Goal: Check status: Check status

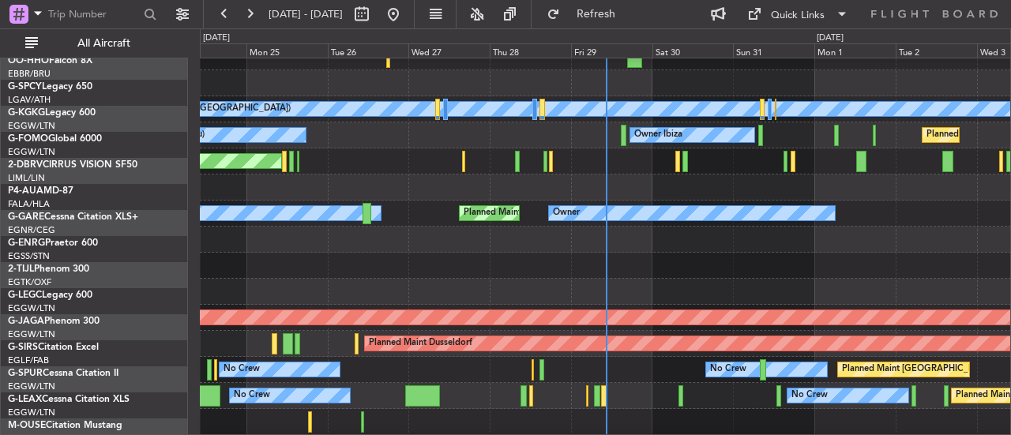
scroll to position [711, 0]
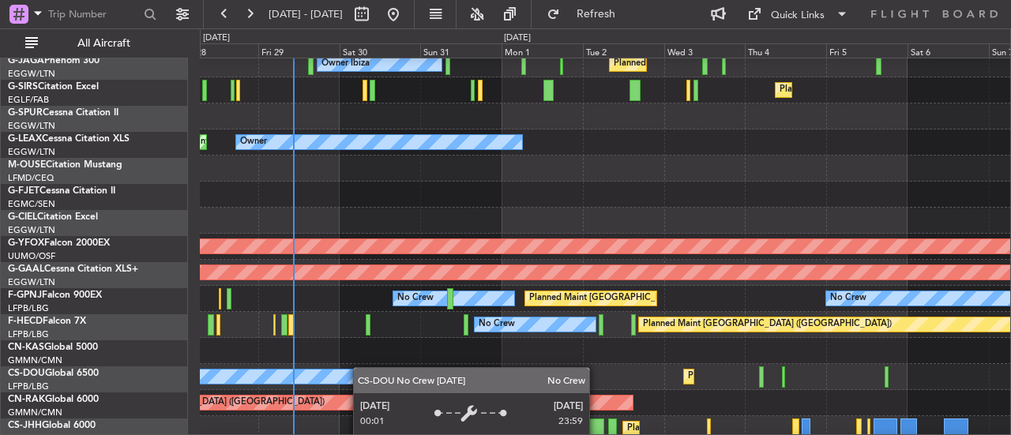
click at [322, 364] on div "Planned Maint [GEOGRAPHIC_DATA] ([GEOGRAPHIC_DATA]) No Crew Planned Maint [GEOG…" at bounding box center [605, 377] width 811 height 26
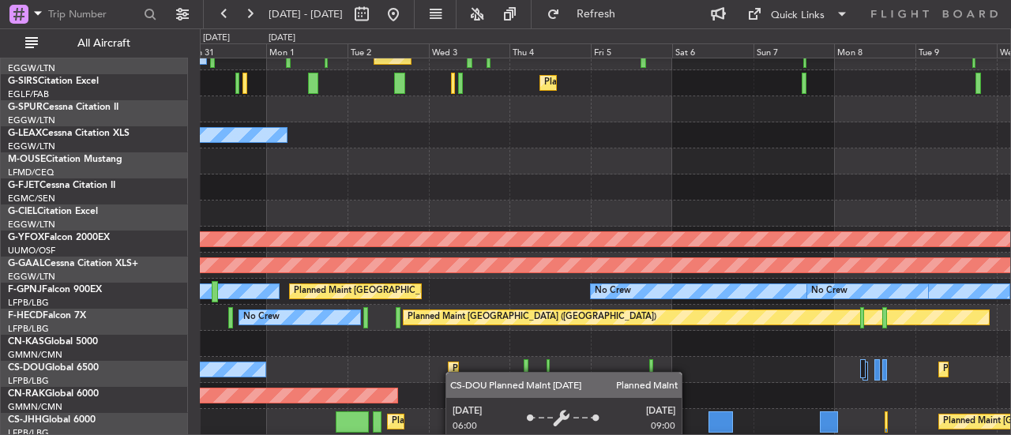
scroll to position [744, 0]
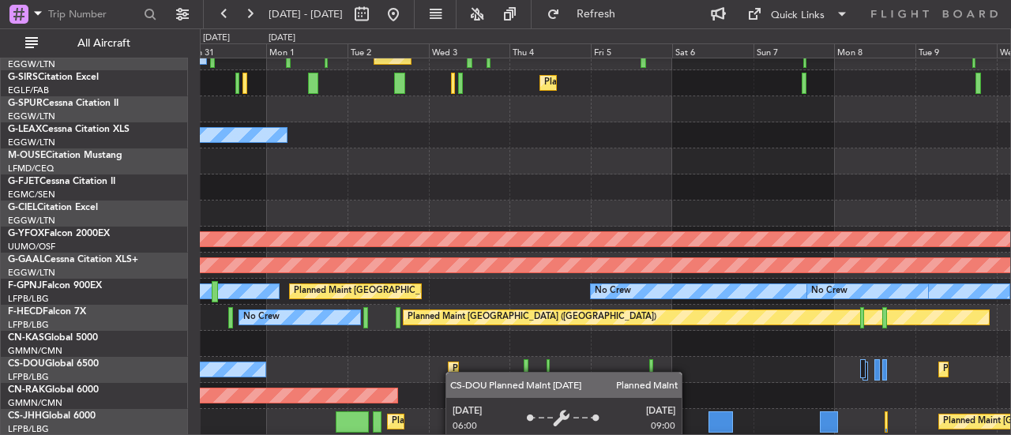
click at [453, 372] on div "Planned Maint [GEOGRAPHIC_DATA] ([GEOGRAPHIC_DATA])" at bounding box center [577, 370] width 249 height 24
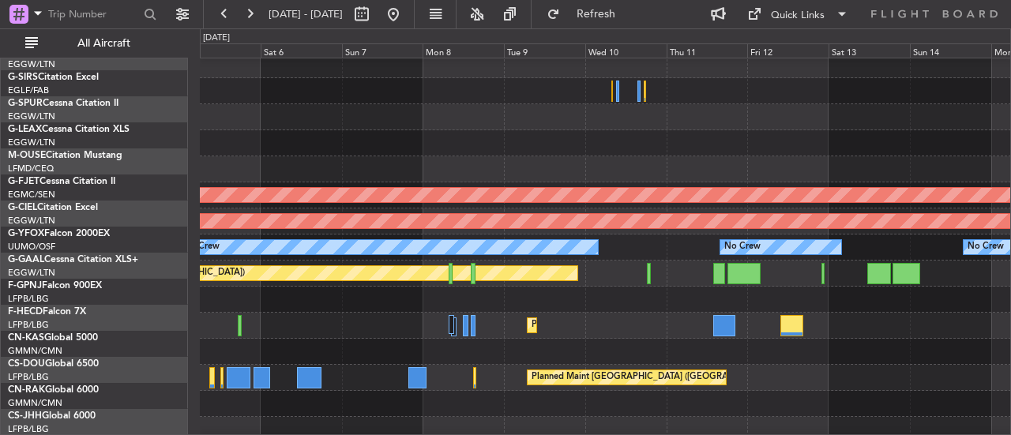
scroll to position [798, 0]
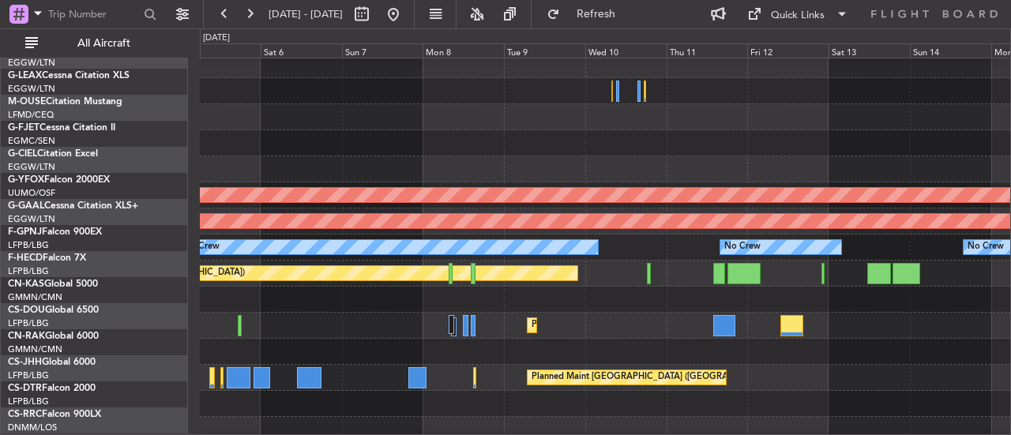
click at [302, 320] on div "Planned Maint [GEOGRAPHIC_DATA] ([GEOGRAPHIC_DATA]) Planned Maint [GEOGRAPHIC_D…" at bounding box center [605, 326] width 811 height 26
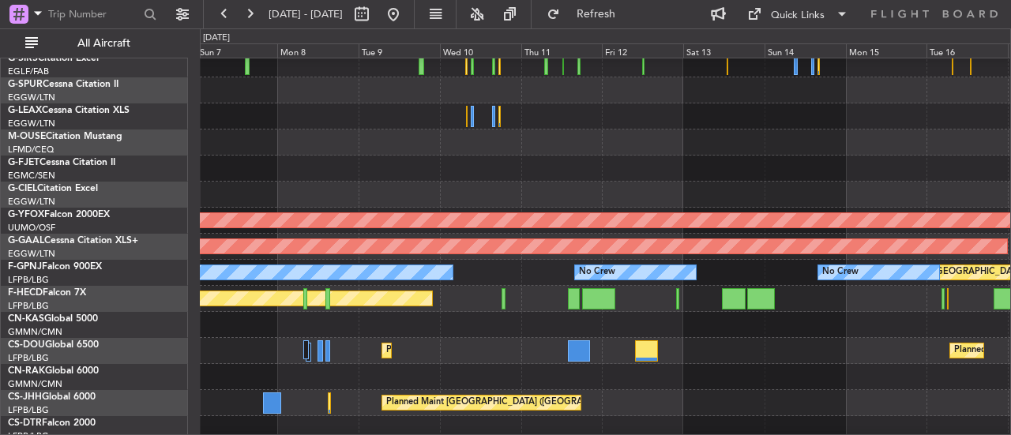
scroll to position [758, 0]
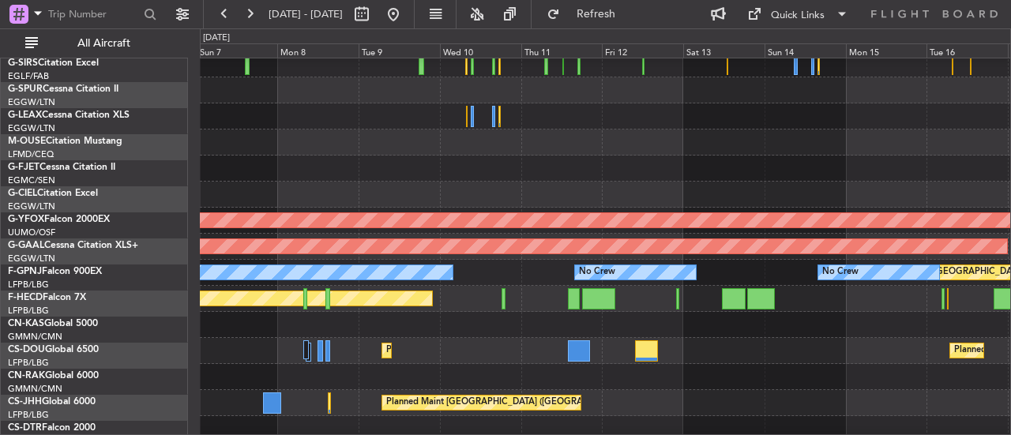
click at [496, 352] on div "Planned Maint [GEOGRAPHIC_DATA] ([GEOGRAPHIC_DATA]) Planned Maint [GEOGRAPHIC_D…" at bounding box center [605, 351] width 811 height 26
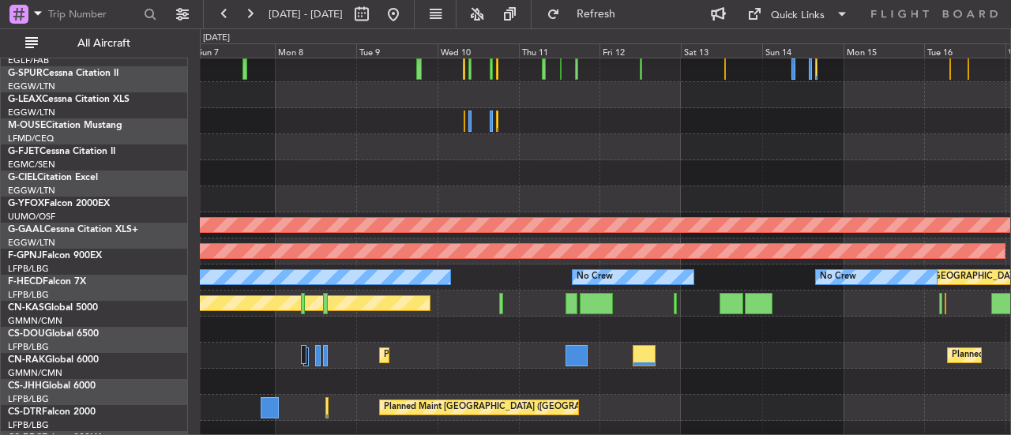
click at [382, 343] on div "Planned Maint [GEOGRAPHIC_DATA] ([GEOGRAPHIC_DATA]) Planned Maint [GEOGRAPHIC_D…" at bounding box center [605, 356] width 811 height 26
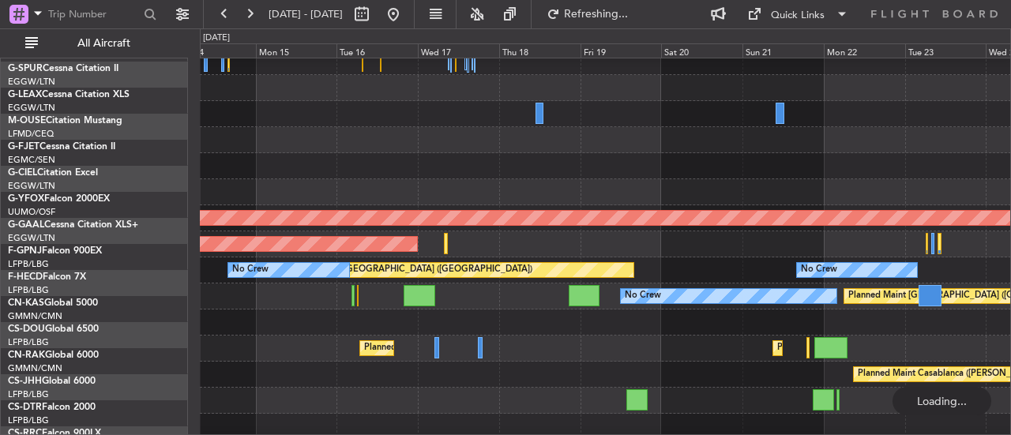
scroll to position [763, 0]
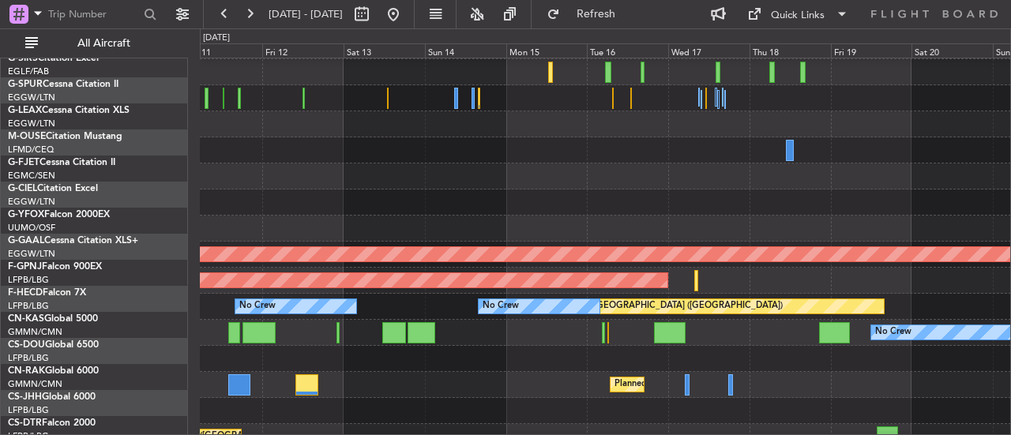
click at [830, 394] on div "Planned Maint [GEOGRAPHIC_DATA] ([GEOGRAPHIC_DATA]) Planned Maint [GEOGRAPHIC_D…" at bounding box center [605, 385] width 811 height 26
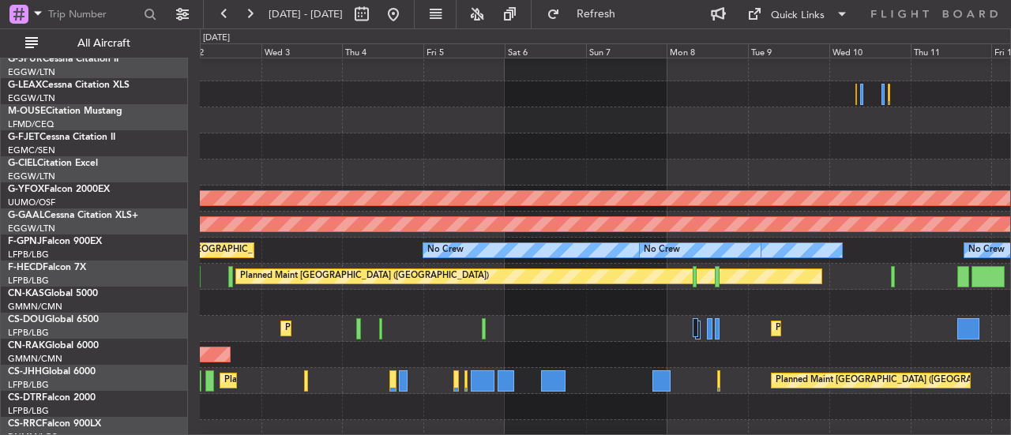
scroll to position [785, 0]
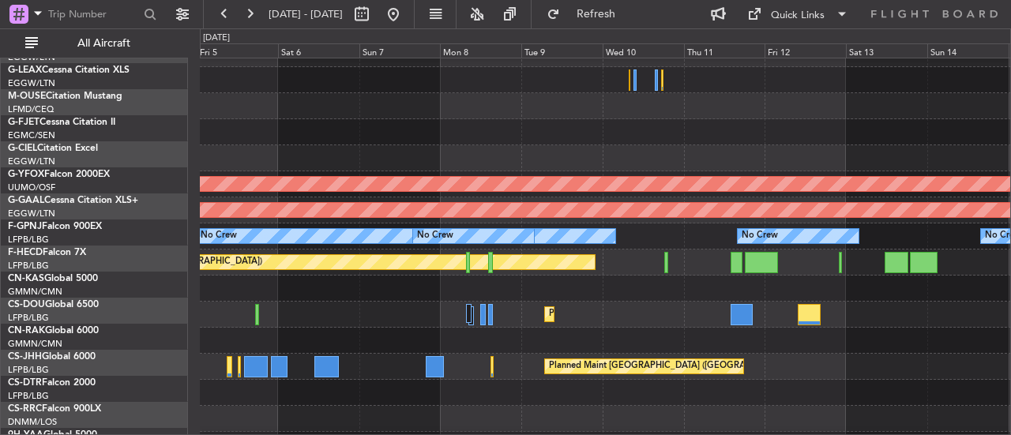
click at [267, 315] on div "Planned Maint [GEOGRAPHIC_DATA] ([GEOGRAPHIC_DATA]) Planned Maint [GEOGRAPHIC_D…" at bounding box center [605, 315] width 811 height 26
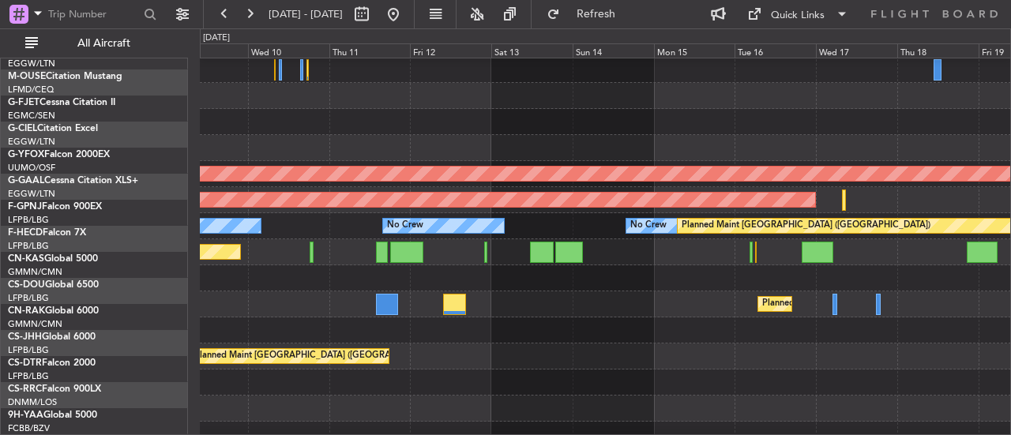
click at [457, 344] on div "Planned Maint [GEOGRAPHIC_DATA] ([GEOGRAPHIC_DATA])" at bounding box center [605, 357] width 811 height 26
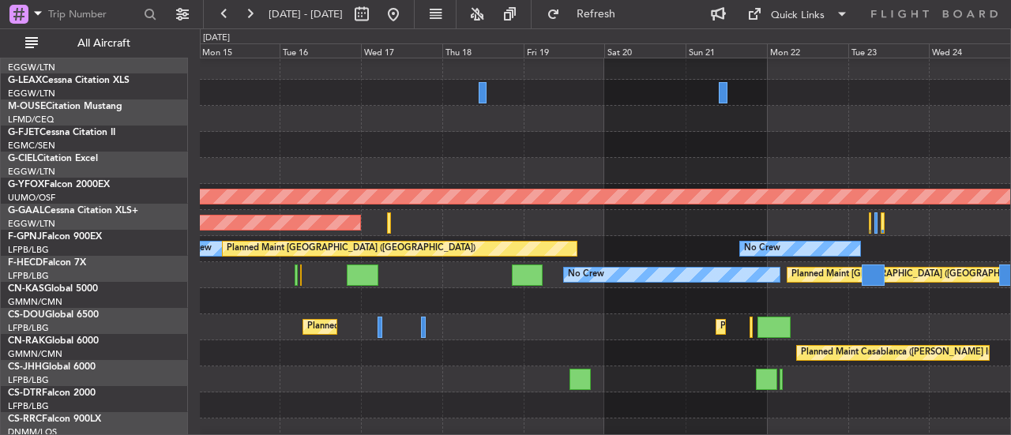
click at [383, 369] on div at bounding box center [605, 380] width 811 height 26
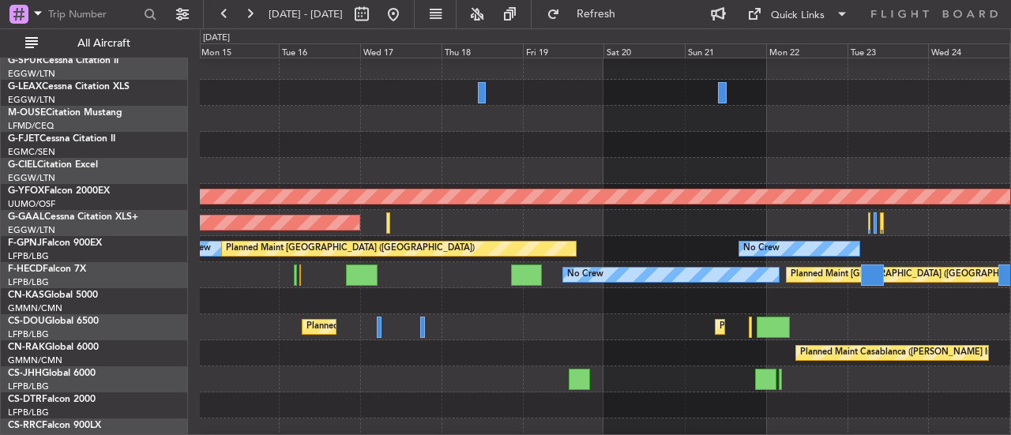
scroll to position [830, 0]
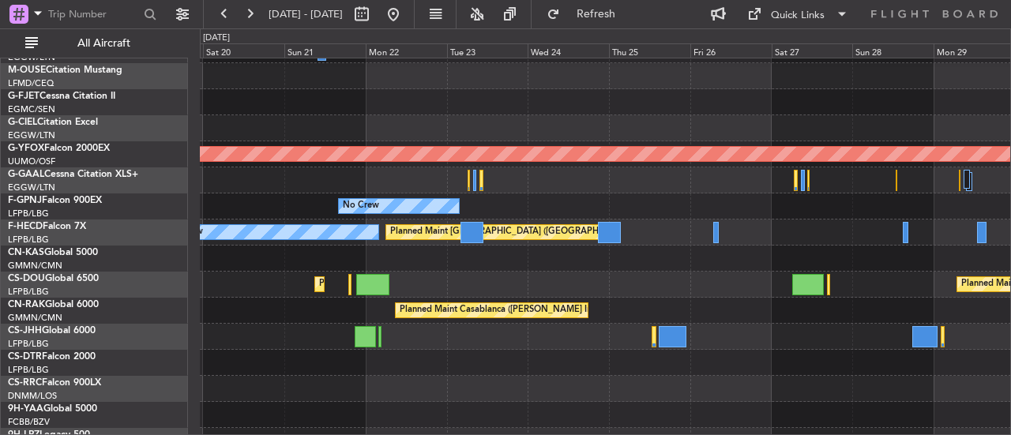
click at [300, 325] on div at bounding box center [605, 337] width 811 height 26
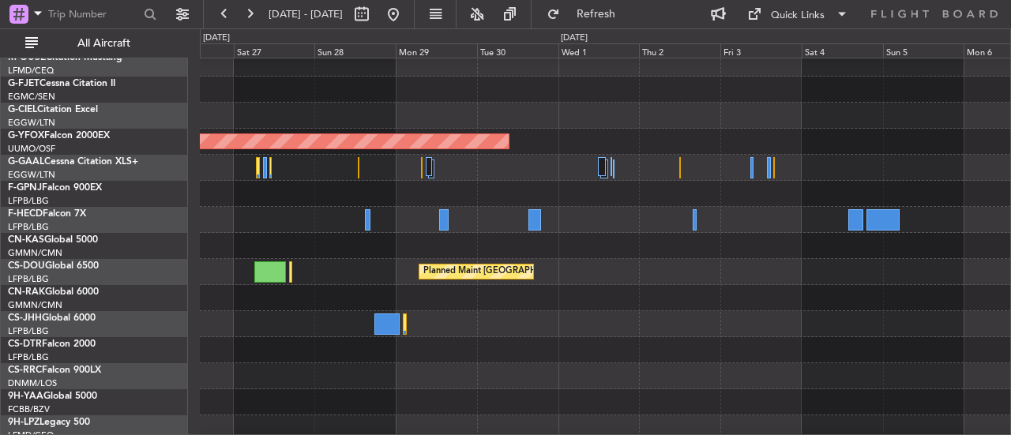
click at [207, 325] on div at bounding box center [605, 324] width 811 height 26
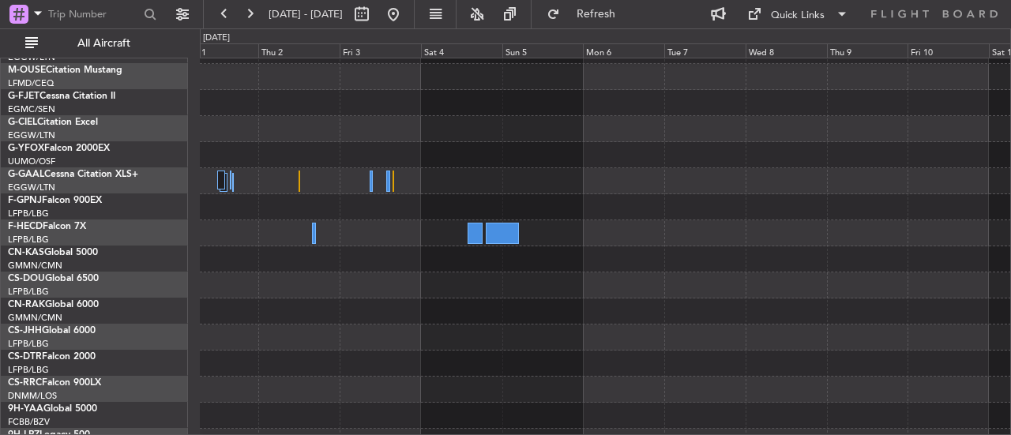
scroll to position [829, 0]
click at [270, 322] on div at bounding box center [605, 312] width 811 height 26
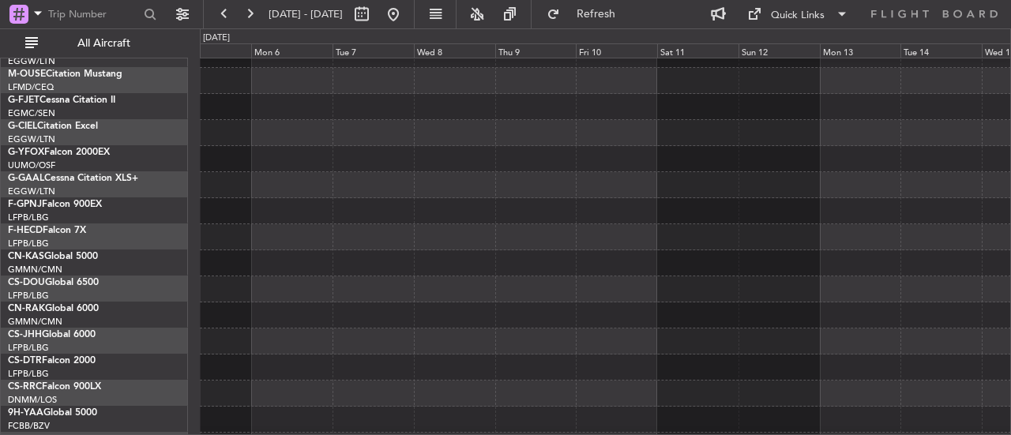
click at [216, 348] on div at bounding box center [605, 342] width 811 height 26
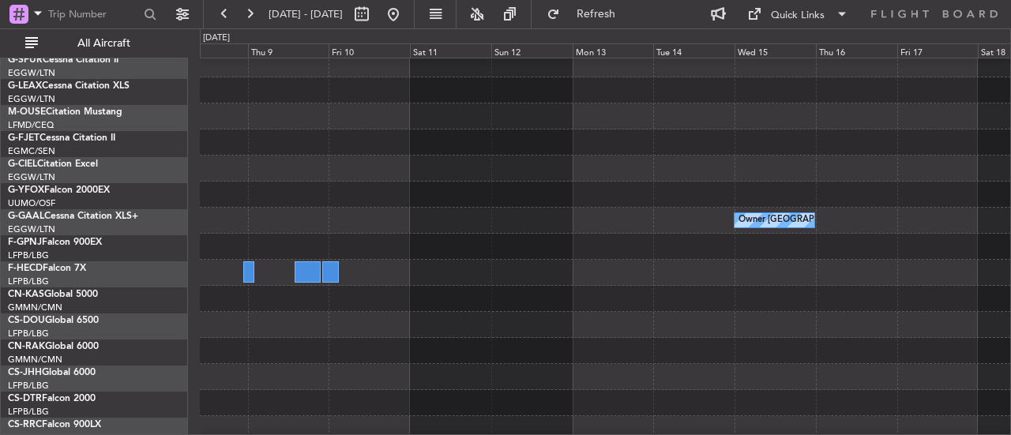
click at [295, 359] on div at bounding box center [605, 351] width 811 height 26
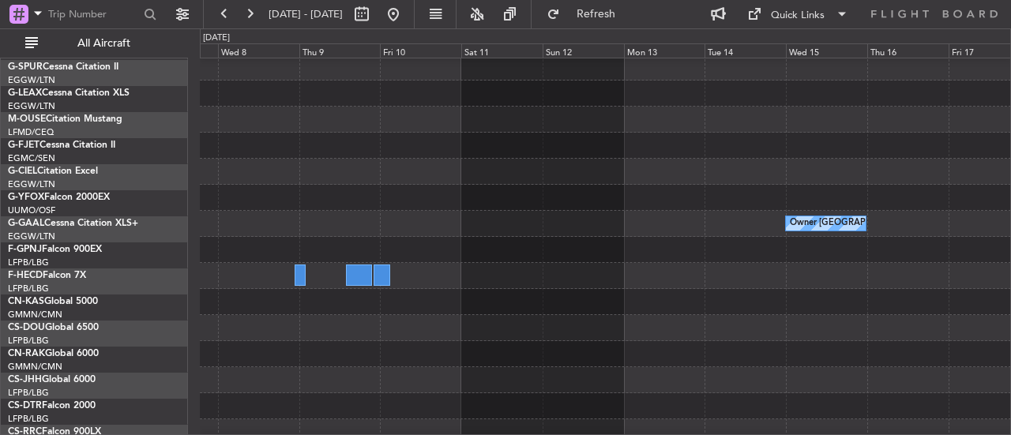
click at [1003, 373] on div at bounding box center [605, 380] width 811 height 26
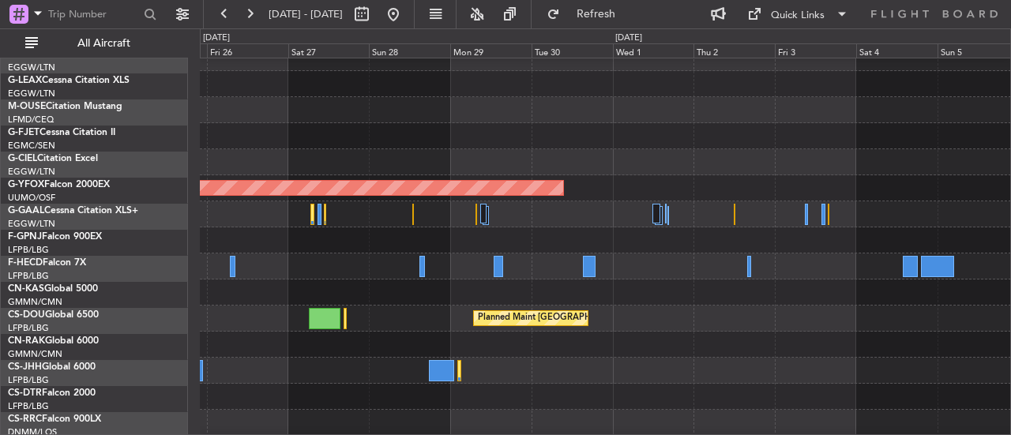
scroll to position [796, 0]
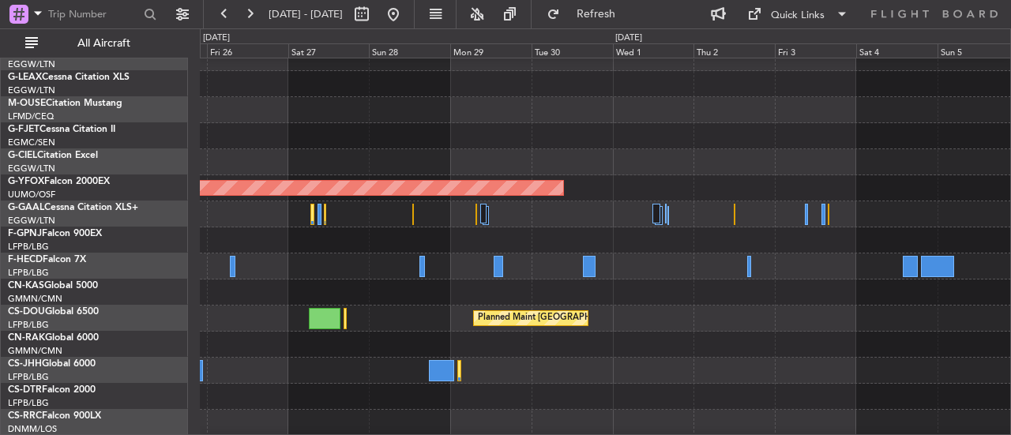
click at [564, 362] on div at bounding box center [605, 371] width 811 height 26
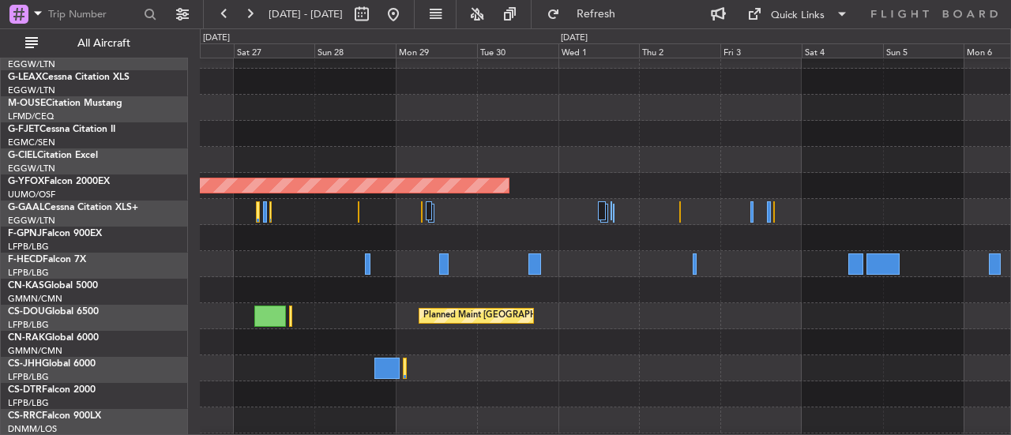
click at [645, 367] on div at bounding box center [605, 369] width 811 height 26
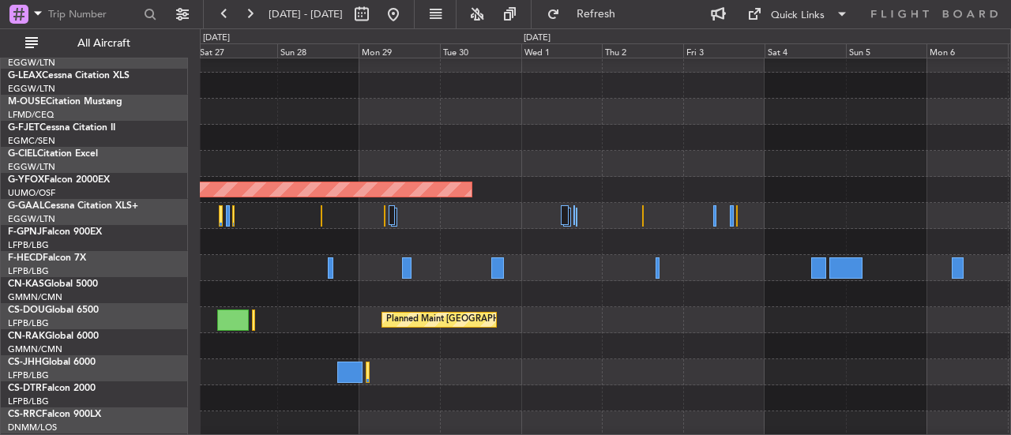
click at [553, 370] on div at bounding box center [605, 372] width 811 height 26
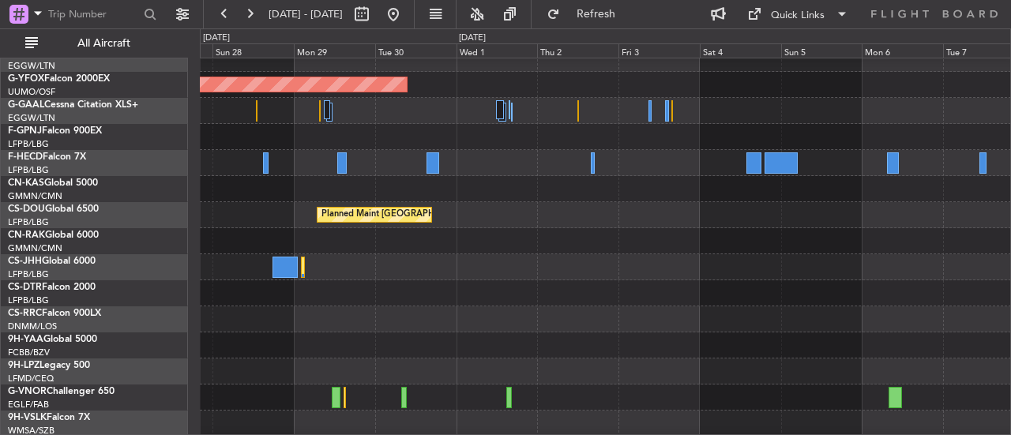
scroll to position [820, 0]
